Goal: Information Seeking & Learning: Learn about a topic

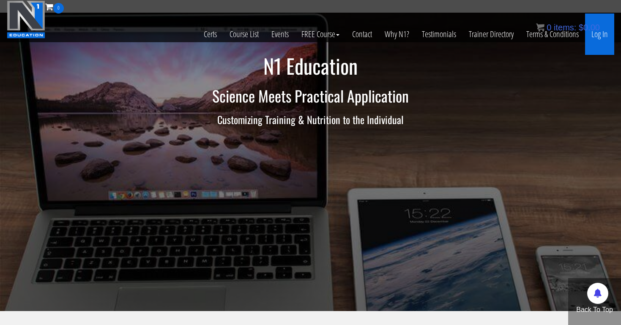
click at [602, 33] on link "Log In" at bounding box center [599, 34] width 29 height 41
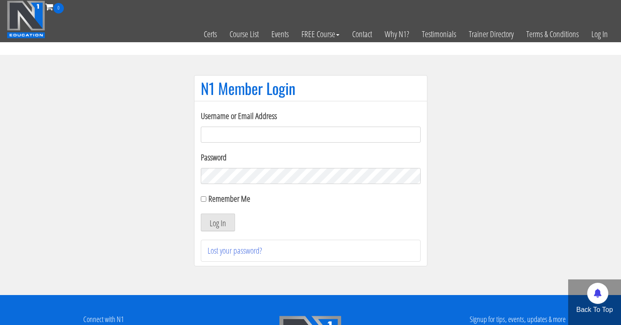
type input "[EMAIL_ADDRESS][DOMAIN_NAME]"
click at [217, 223] on button "Log In" at bounding box center [218, 223] width 34 height 18
click at [203, 200] on input "Remember Me" at bounding box center [203, 198] width 5 height 5
checkbox input "true"
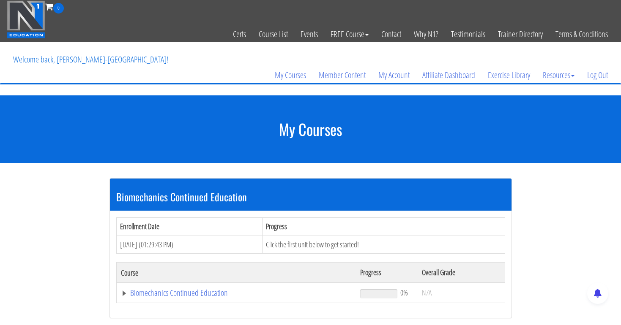
click at [149, 85] on header "Toggle navigation 0 Certs Course List Events FREE Course Course Preview – Biome…" at bounding box center [310, 47] width 621 height 95
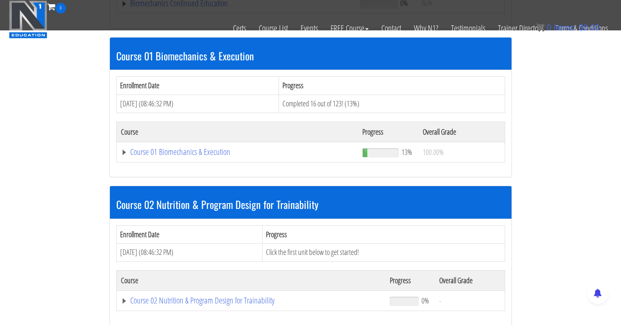
scroll to position [232, 0]
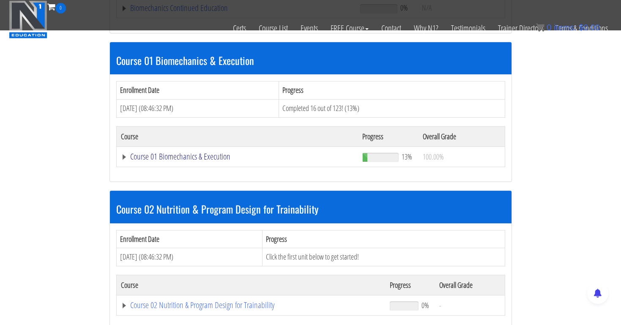
click at [162, 12] on link "Course 01 Biomechanics & Execution" at bounding box center [236, 8] width 231 height 8
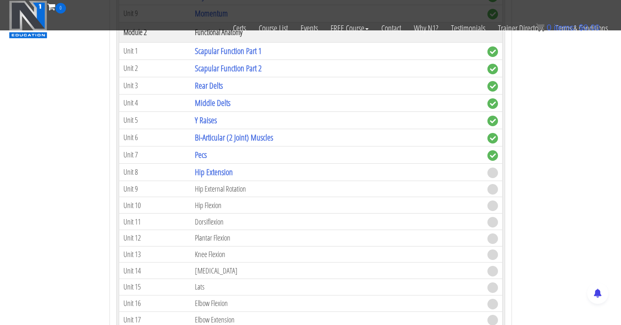
scroll to position [556, 0]
click at [217, 171] on link "Hip Extension" at bounding box center [214, 171] width 38 height 11
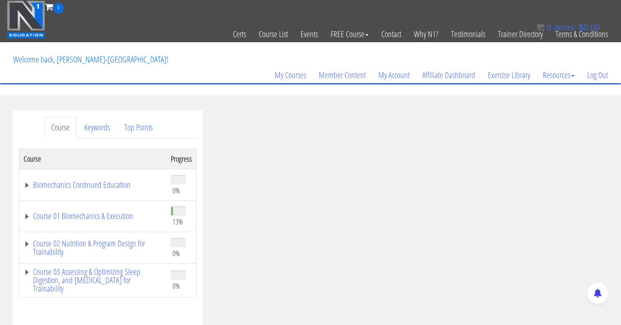
click at [106, 208] on td "Course 01 Biomechanics & Execution" at bounding box center [92, 217] width 147 height 32
click at [115, 214] on link "Course 01 Biomechanics & Execution" at bounding box center [93, 216] width 139 height 8
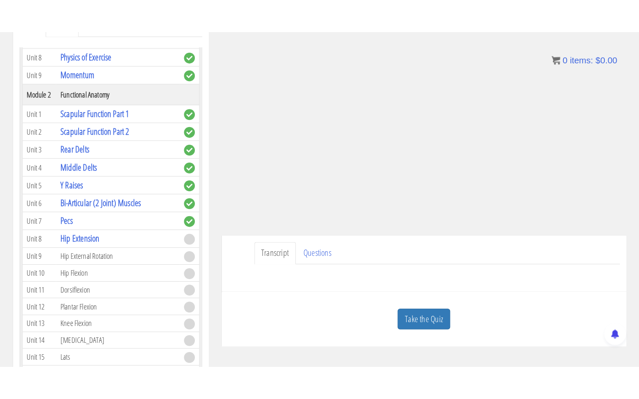
scroll to position [132, 0]
